Goal: Task Accomplishment & Management: Complete application form

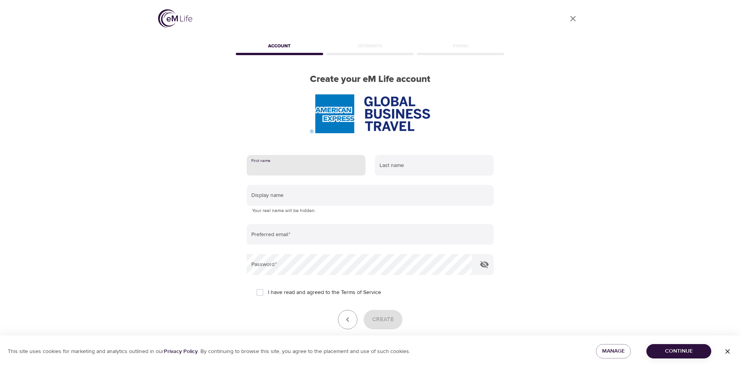
click at [293, 171] on input "text" at bounding box center [306, 165] width 119 height 21
type input "[PERSON_NAME]"
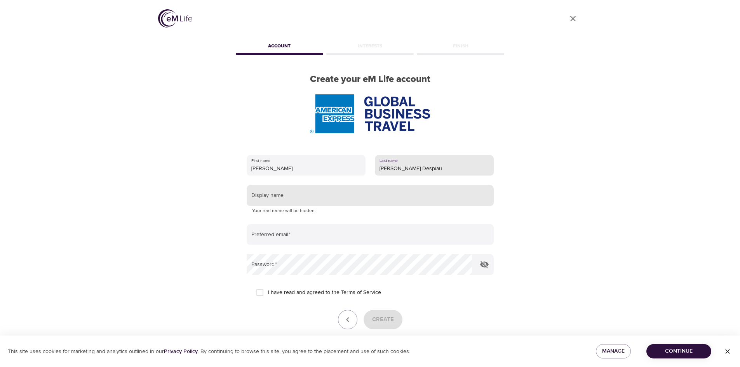
type input "[PERSON_NAME] Despiau"
click at [284, 195] on input "text" at bounding box center [370, 195] width 247 height 21
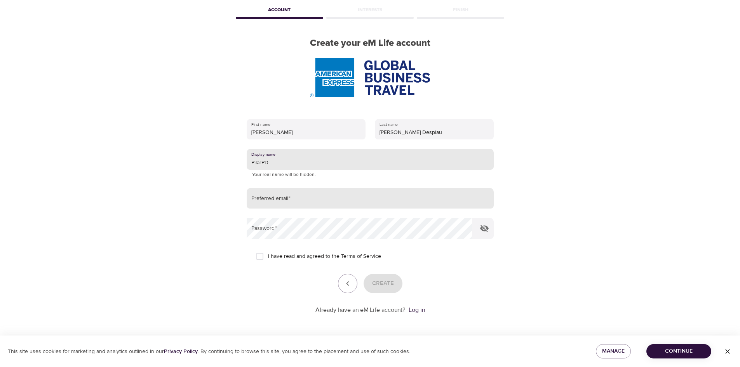
type input "PilarPD"
click at [288, 196] on input "email" at bounding box center [370, 198] width 247 height 21
type input "[PERSON_NAME][EMAIL_ADDRESS][DOMAIN_NAME]"
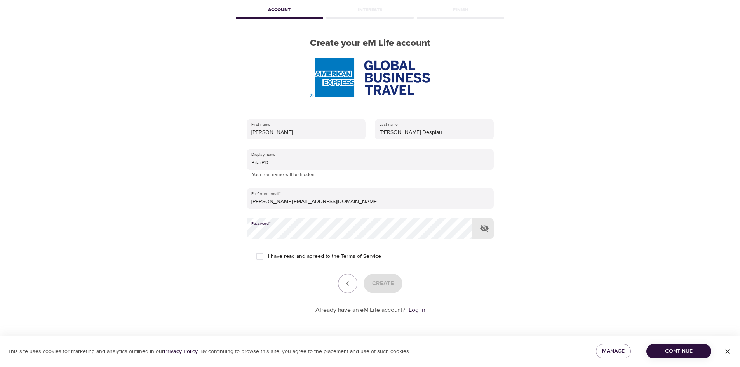
click at [262, 255] on input "I have read and agreed to the Terms of Service" at bounding box center [260, 256] width 16 height 16
checkbox input "true"
click at [378, 283] on span "Create" at bounding box center [383, 283] width 22 height 10
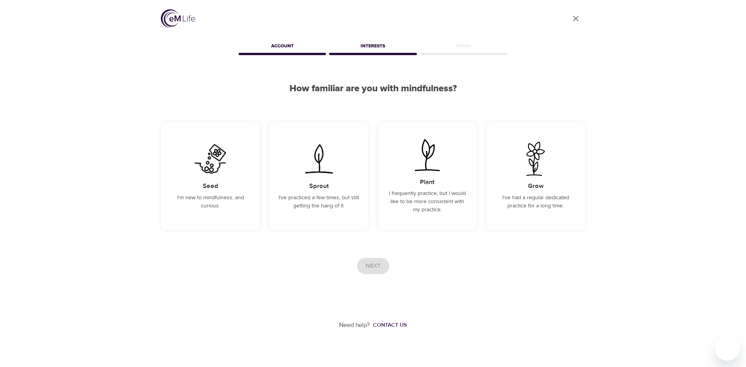
click at [360, 263] on div "Next" at bounding box center [373, 266] width 424 height 16
click at [208, 168] on img at bounding box center [210, 159] width 39 height 34
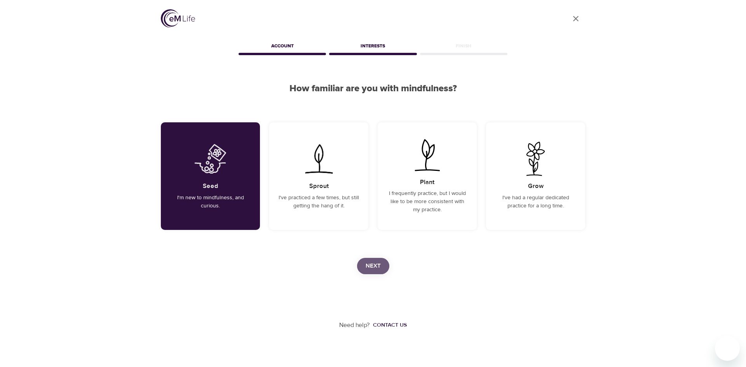
click at [369, 264] on span "Next" at bounding box center [372, 266] width 15 height 10
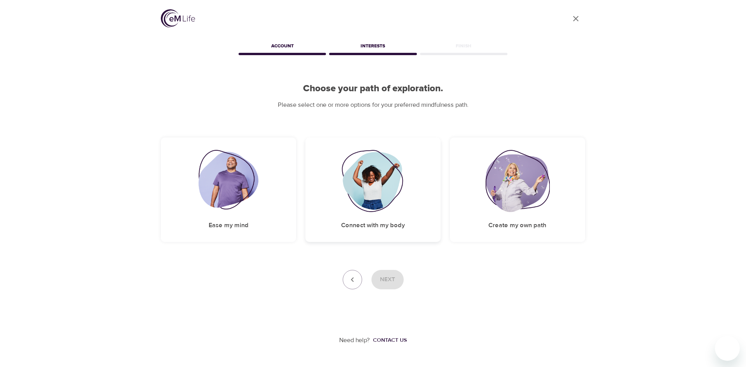
click at [385, 196] on img at bounding box center [372, 181] width 63 height 62
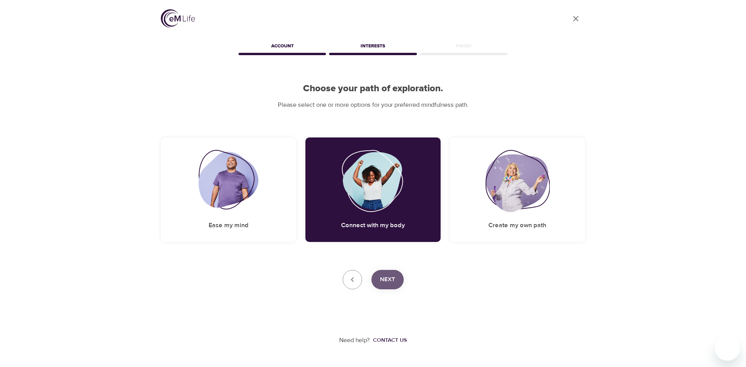
click at [394, 277] on span "Next" at bounding box center [387, 280] width 15 height 10
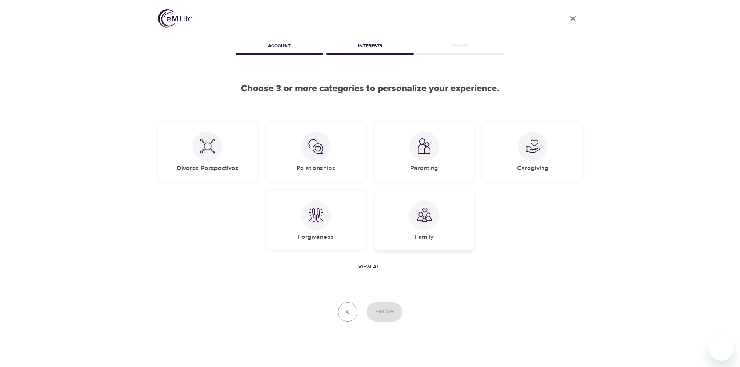
click at [437, 215] on div at bounding box center [424, 215] width 30 height 30
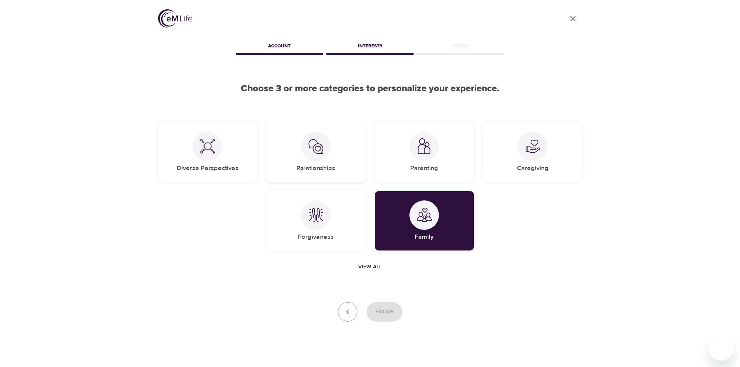
click at [318, 152] on img at bounding box center [316, 147] width 16 height 16
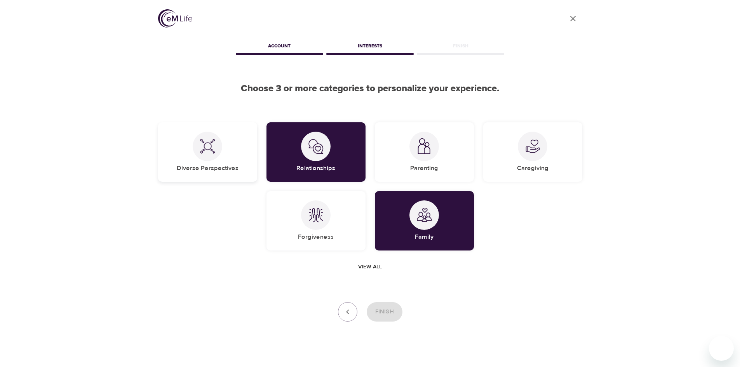
click at [232, 144] on div "Diverse Perspectives" at bounding box center [207, 151] width 99 height 59
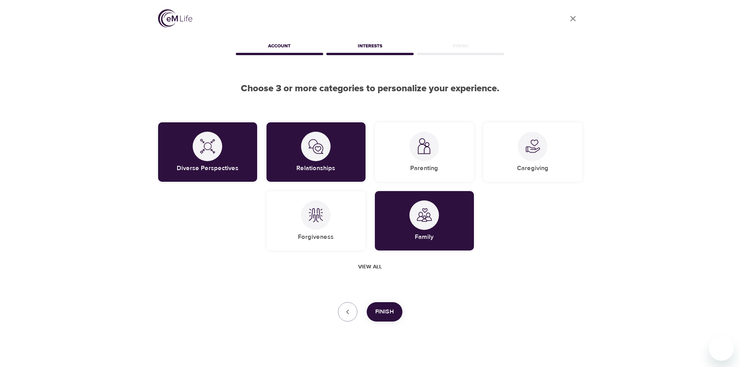
click at [381, 312] on span "Finish" at bounding box center [384, 312] width 19 height 10
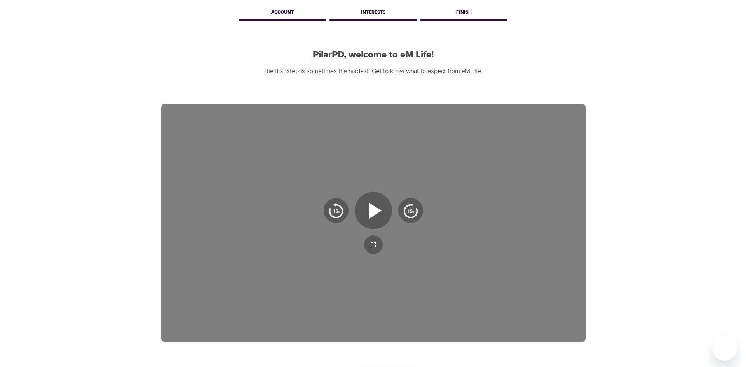
scroll to position [112, 0]
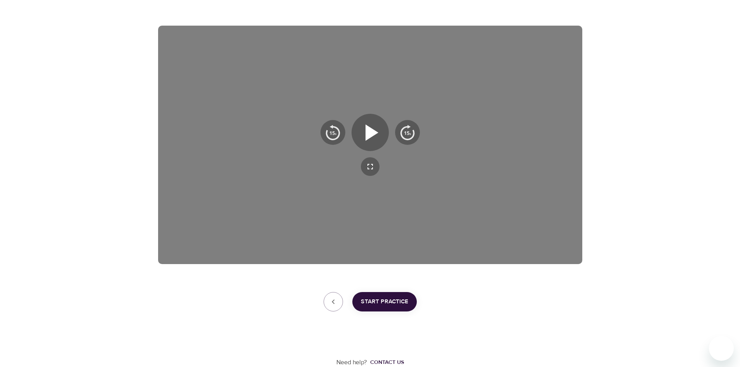
click at [385, 145] on div at bounding box center [370, 132] width 106 height 37
click at [376, 134] on icon "button" at bounding box center [371, 132] width 13 height 16
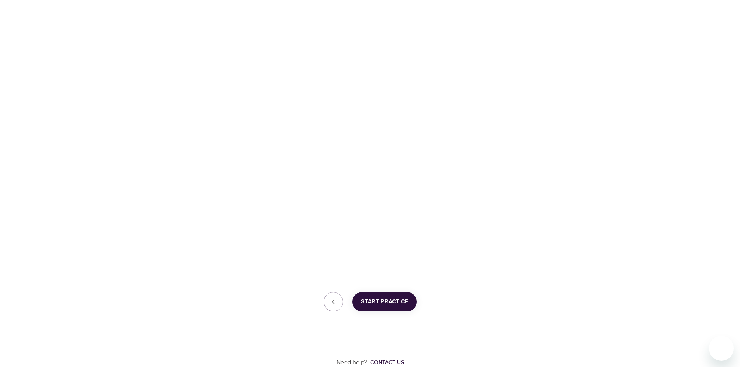
click at [407, 305] on span "Start Practice" at bounding box center [384, 302] width 47 height 10
